Goal: Information Seeking & Learning: Learn about a topic

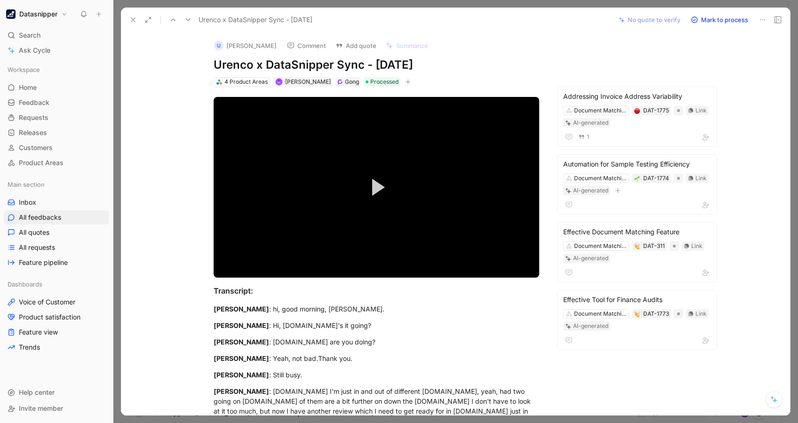
drag, startPoint x: 48, startPoint y: 211, endPoint x: 119, endPoint y: 169, distance: 83.3
click at [48, 211] on link "All feedbacks" at bounding box center [56, 217] width 105 height 14
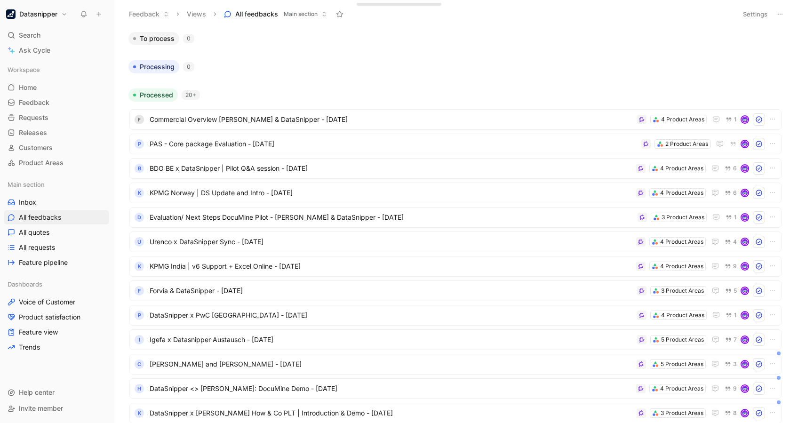
scroll to position [27, 0]
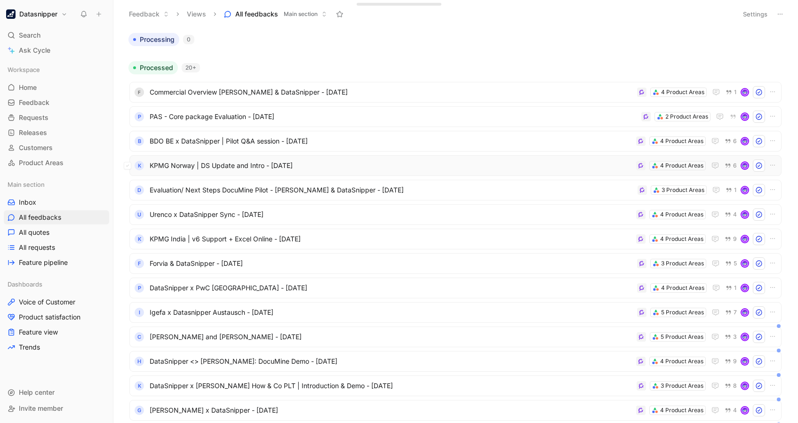
click at [318, 160] on span "KPMG Norway | DS Update and Intro - [DATE]" at bounding box center [391, 165] width 483 height 11
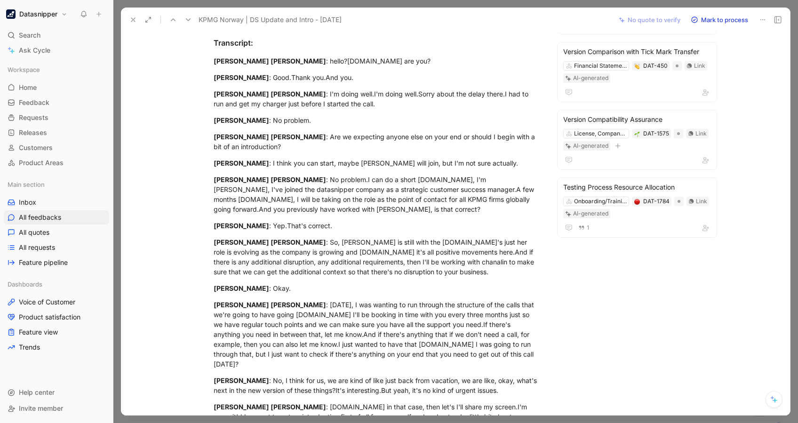
scroll to position [254, 0]
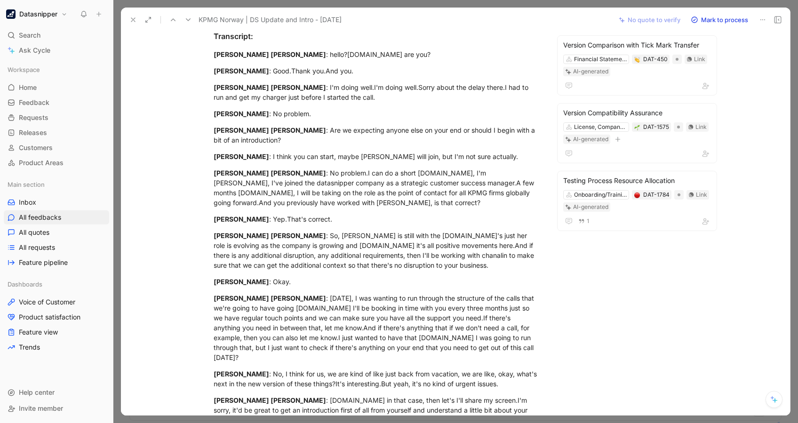
click at [129, 23] on icon at bounding box center [133, 20] width 8 height 8
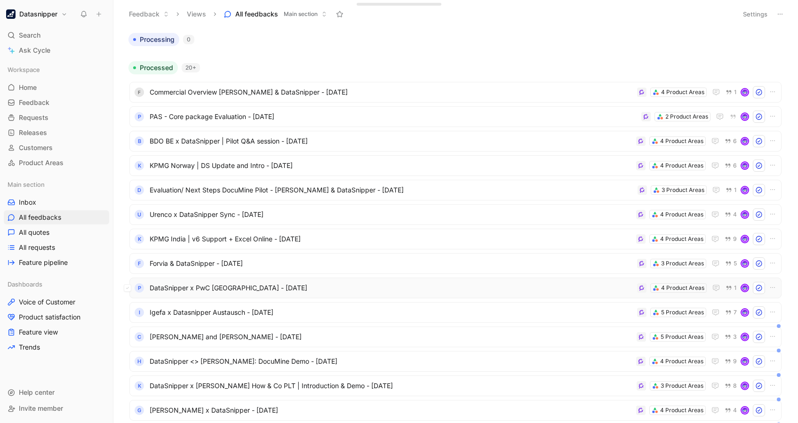
click at [397, 283] on span "DataSnipper x PwC [GEOGRAPHIC_DATA] - [DATE]" at bounding box center [392, 287] width 484 height 11
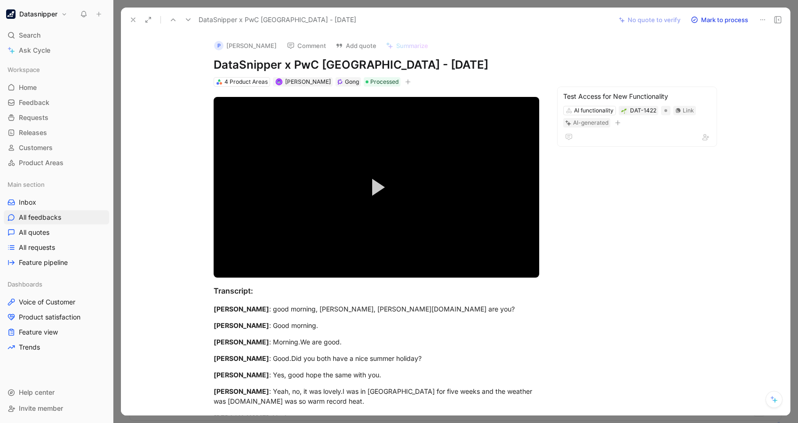
click at [132, 19] on use at bounding box center [133, 20] width 4 height 4
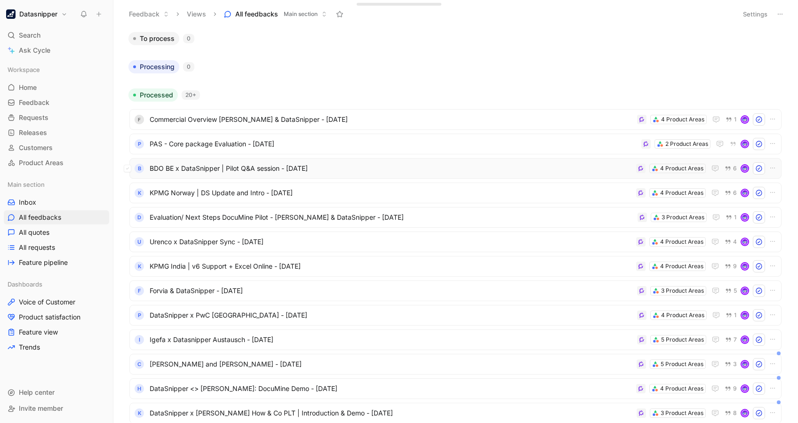
click at [337, 166] on span "BDO BE x DataSnipper | Pilot Q&A session - [DATE]" at bounding box center [391, 168] width 483 height 11
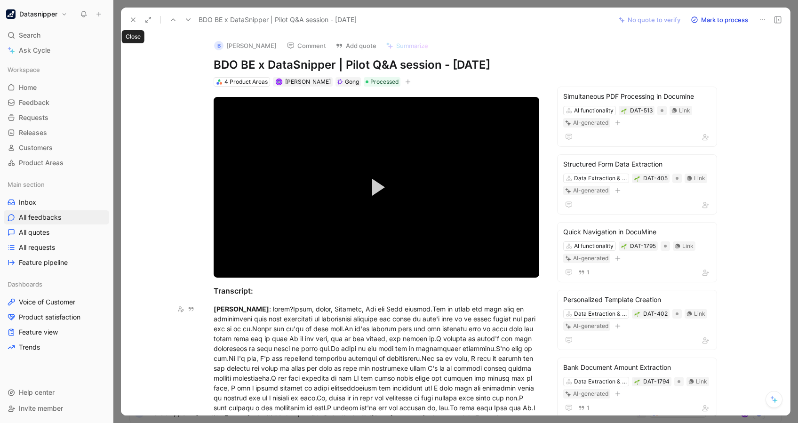
click at [128, 16] on button at bounding box center [133, 19] width 13 height 13
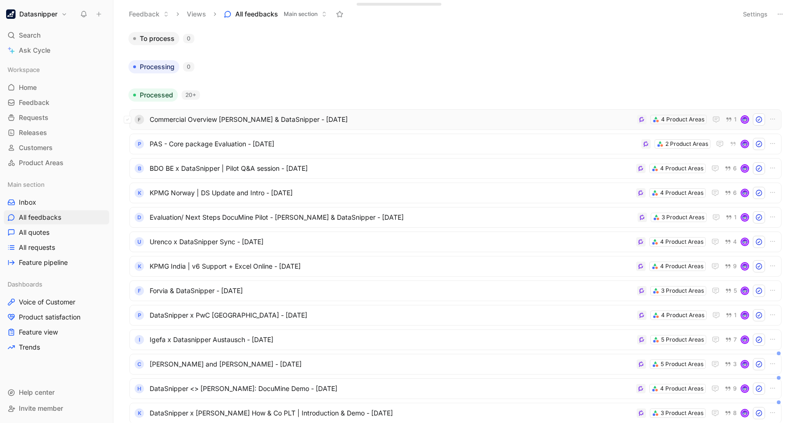
click at [218, 117] on span "Commercial Overview [PERSON_NAME] & DataSnipper - [DATE]" at bounding box center [392, 119] width 484 height 11
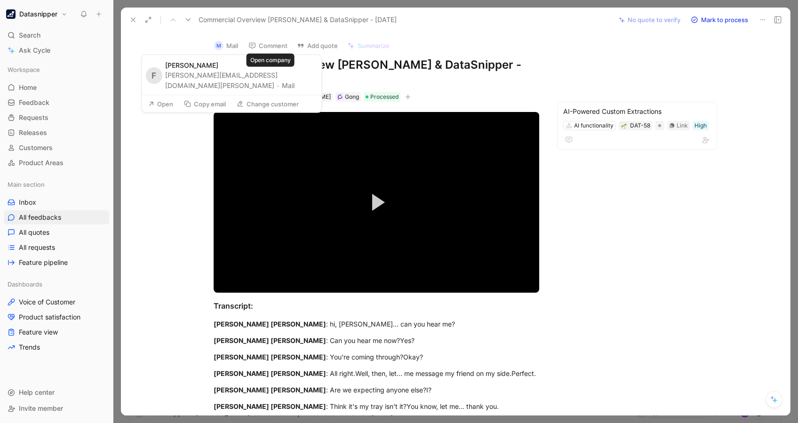
click at [282, 79] on button "Mail" at bounding box center [288, 84] width 13 height 11
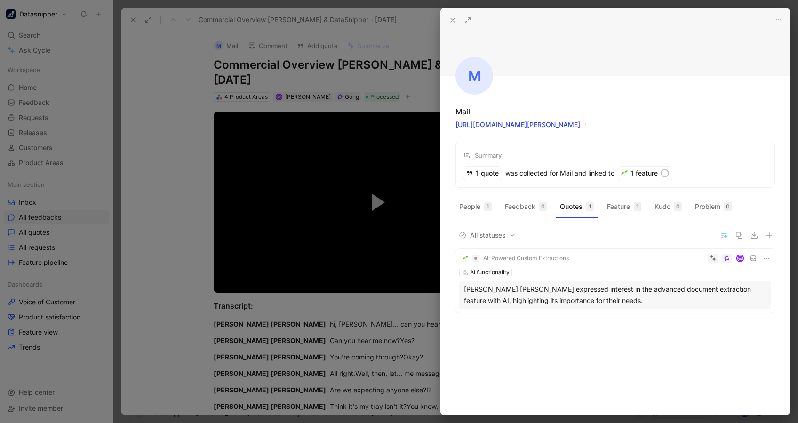
click at [166, 65] on div at bounding box center [399, 211] width 798 height 423
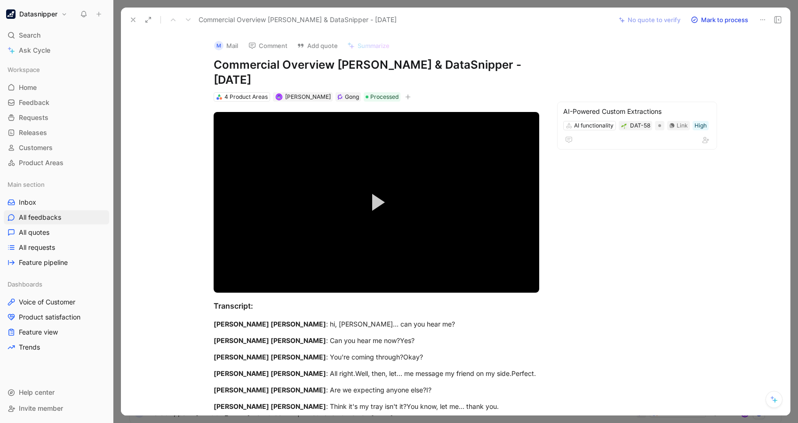
click at [135, 19] on icon at bounding box center [133, 20] width 8 height 8
